Goal: Transaction & Acquisition: Purchase product/service

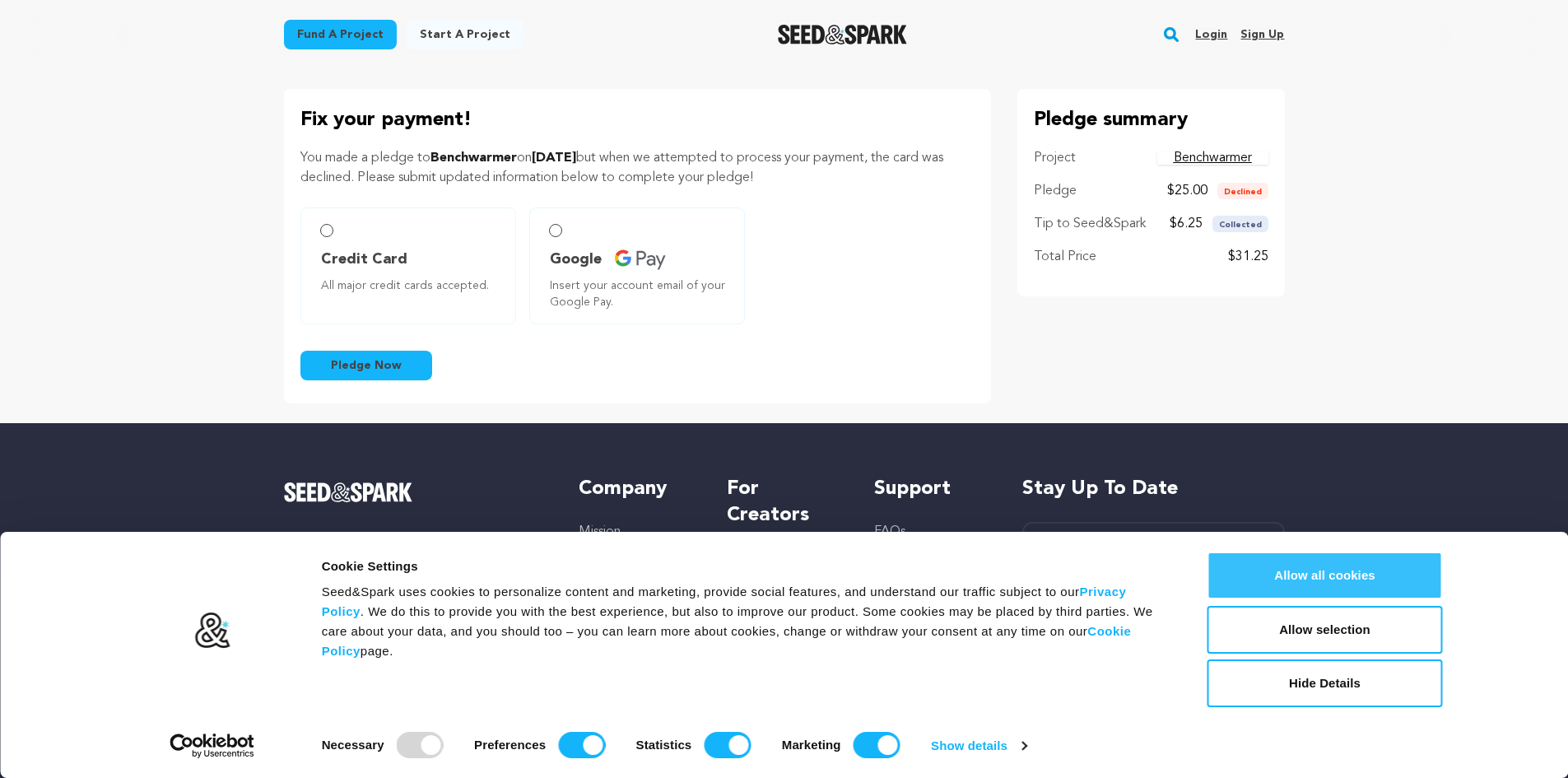
click at [1355, 583] on button "Allow all cookies" at bounding box center [1326, 575] width 236 height 48
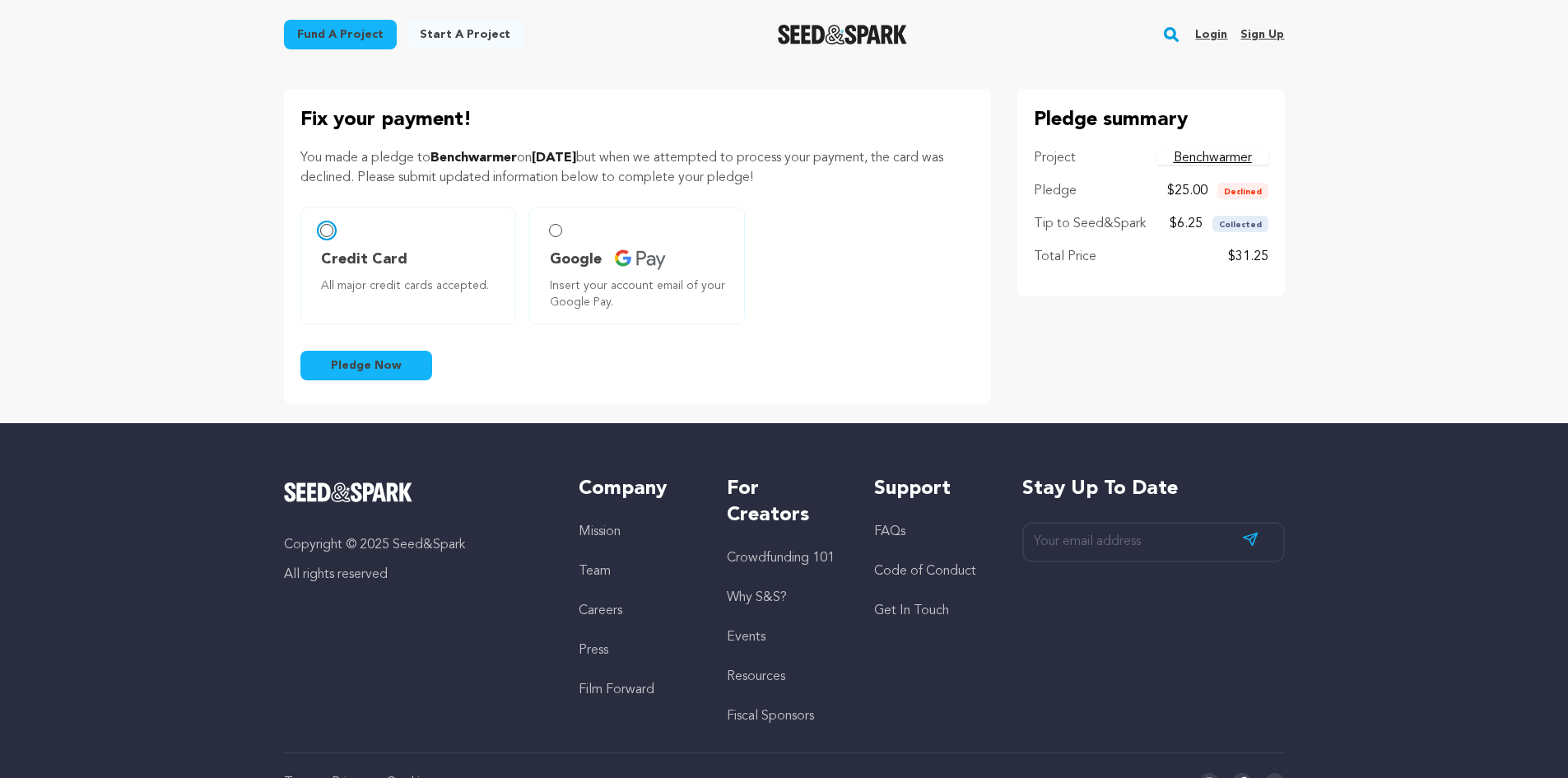
click at [322, 230] on input "Credit Card All major credit cards accepted." at bounding box center [327, 230] width 13 height 13
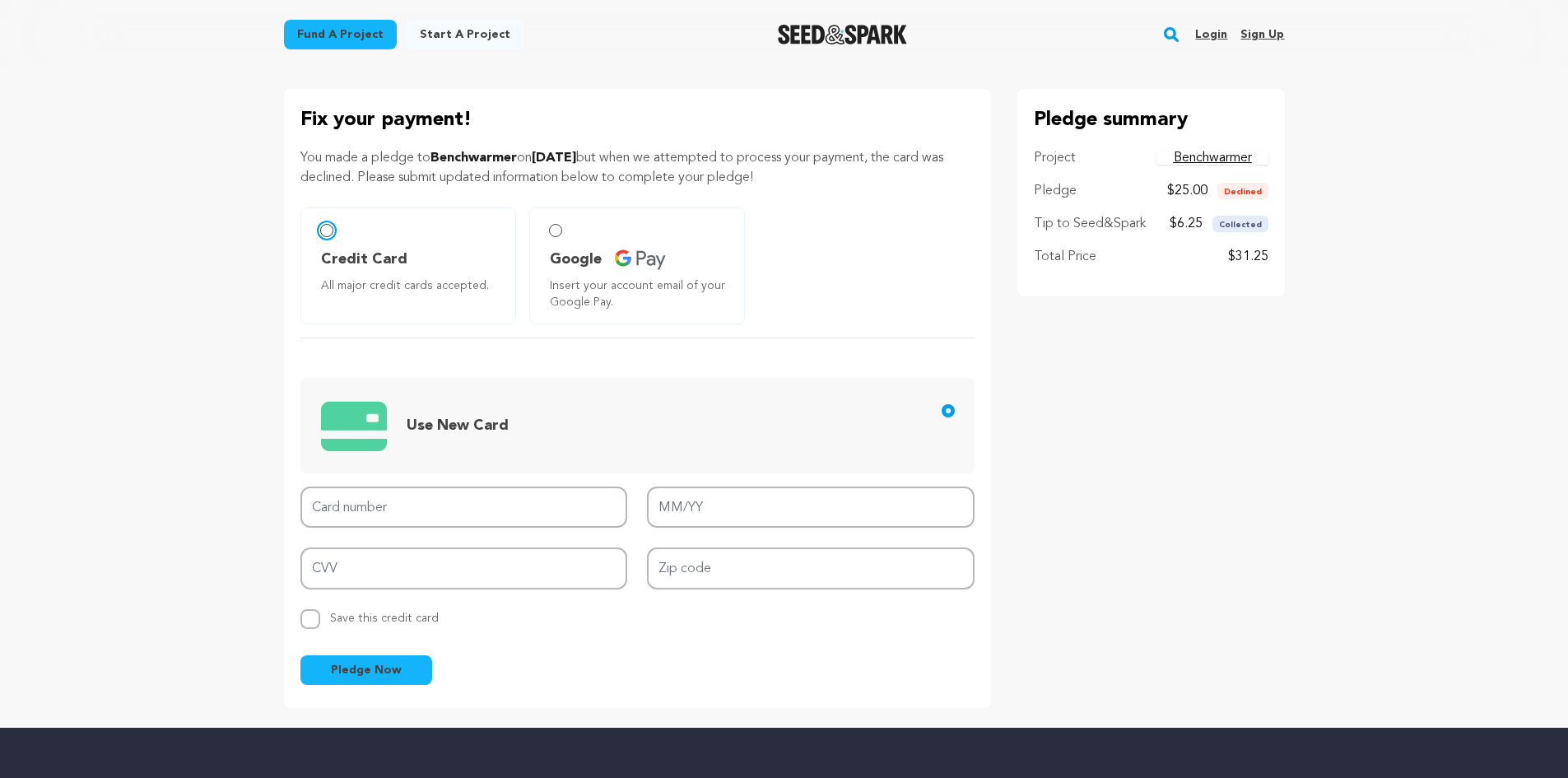
radio input "false"
click at [351, 503] on input "Card number" at bounding box center [464, 507] width 328 height 42
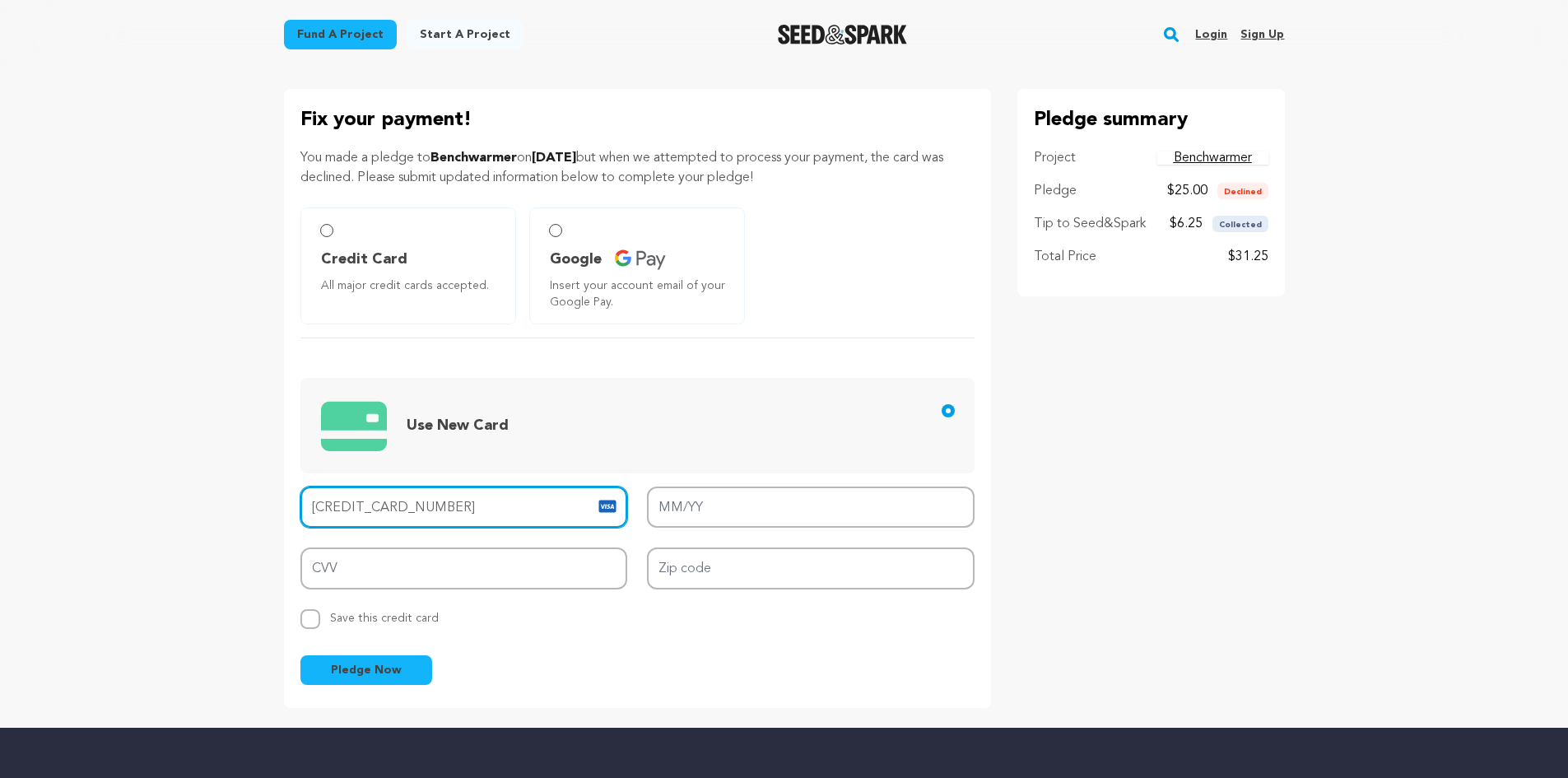
type input "[CREDIT_CARD_NUMBER]"
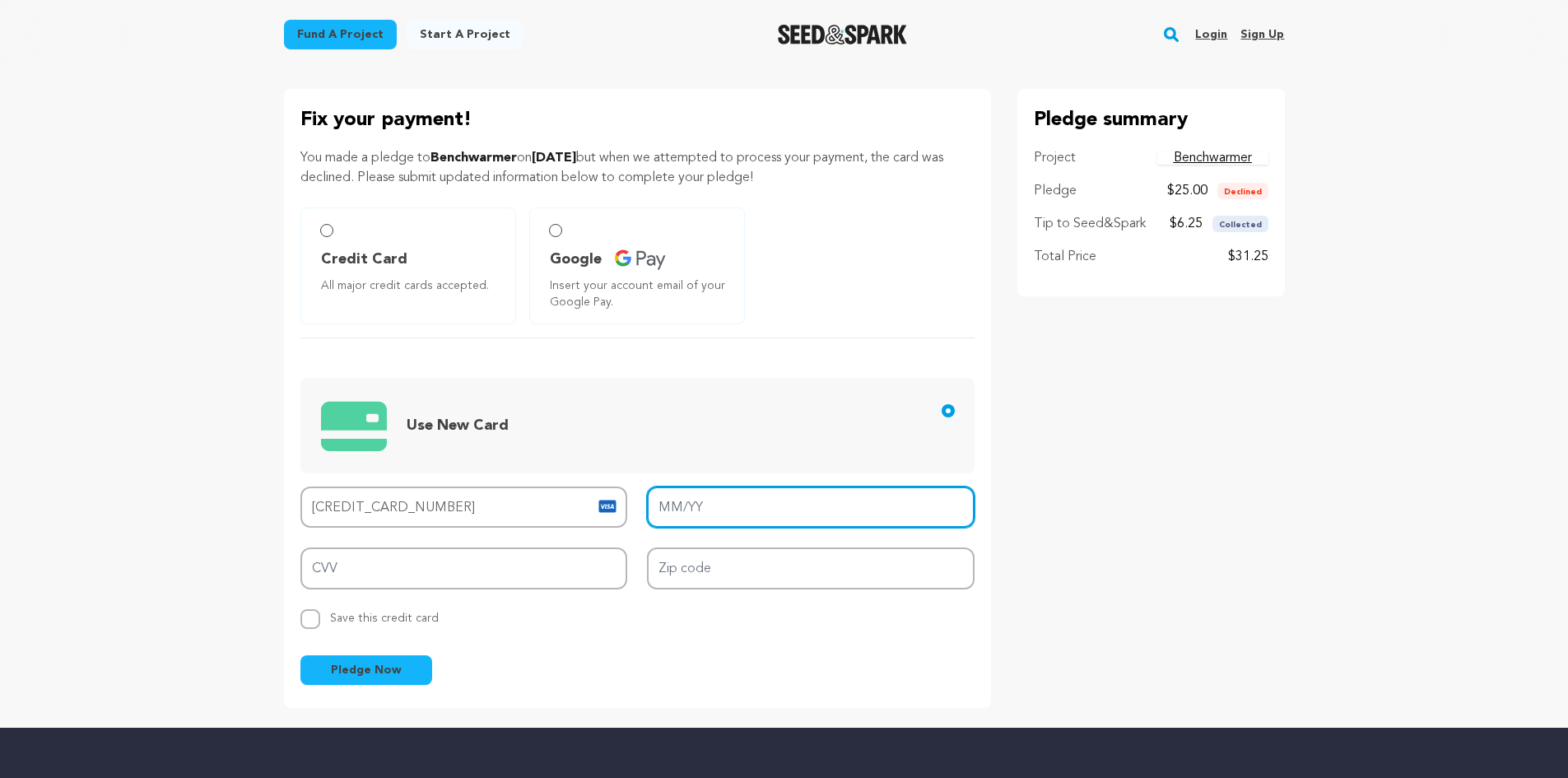
click at [696, 507] on input "MM/YY" at bounding box center [811, 507] width 328 height 42
type input "07/26"
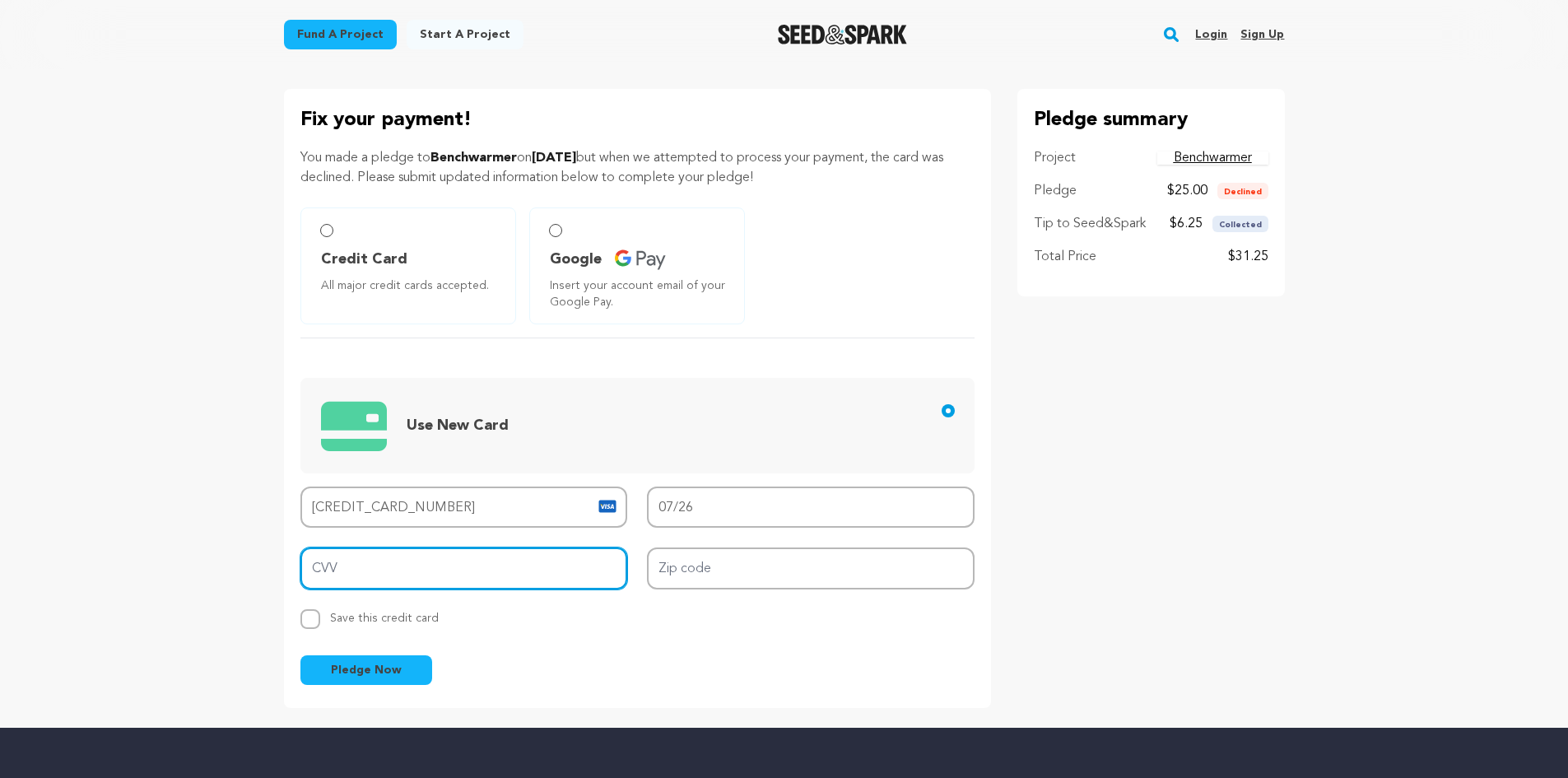
click at [422, 586] on input "CVV" at bounding box center [464, 569] width 328 height 42
type input "318"
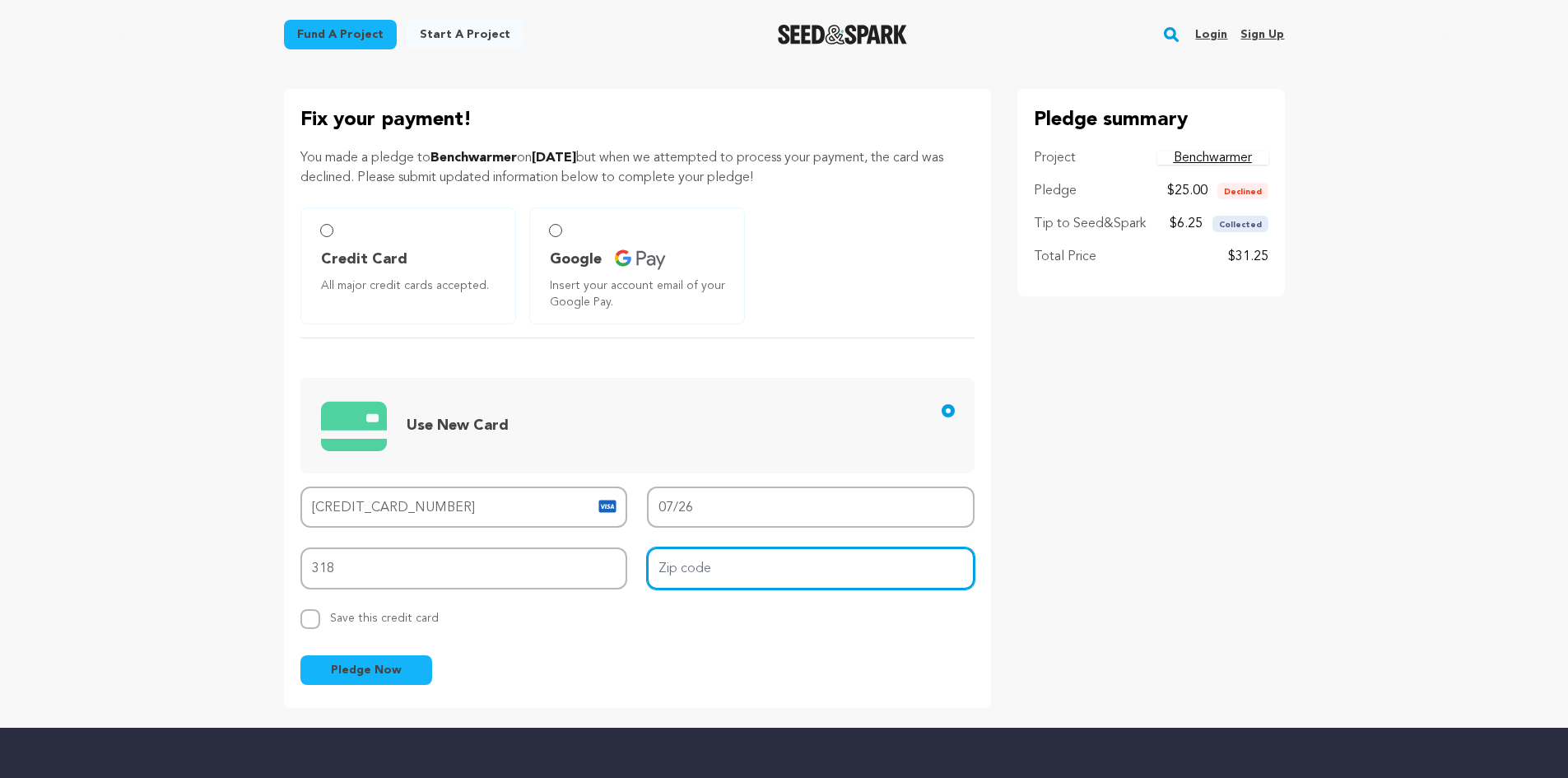
click at [712, 563] on input "Zip code" at bounding box center [811, 569] width 328 height 42
type input "28112"
click at [387, 672] on span "Pledge Now" at bounding box center [366, 670] width 71 height 17
